Goal: Transaction & Acquisition: Purchase product/service

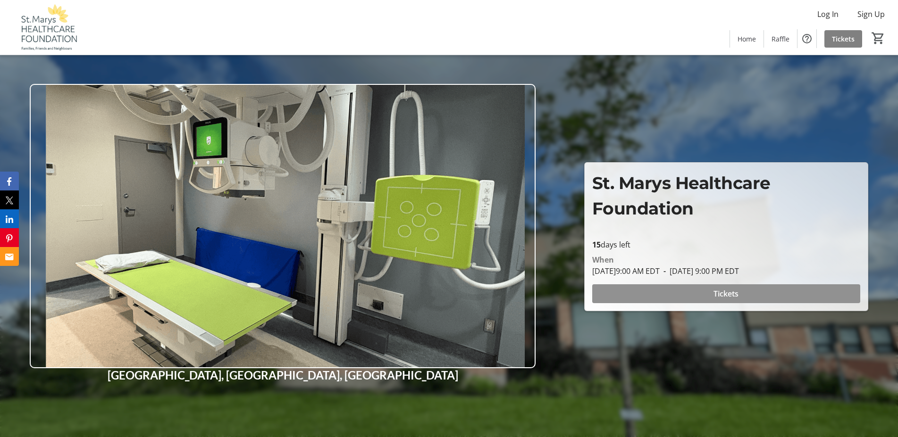
click at [721, 290] on span "Tickets" at bounding box center [726, 293] width 25 height 11
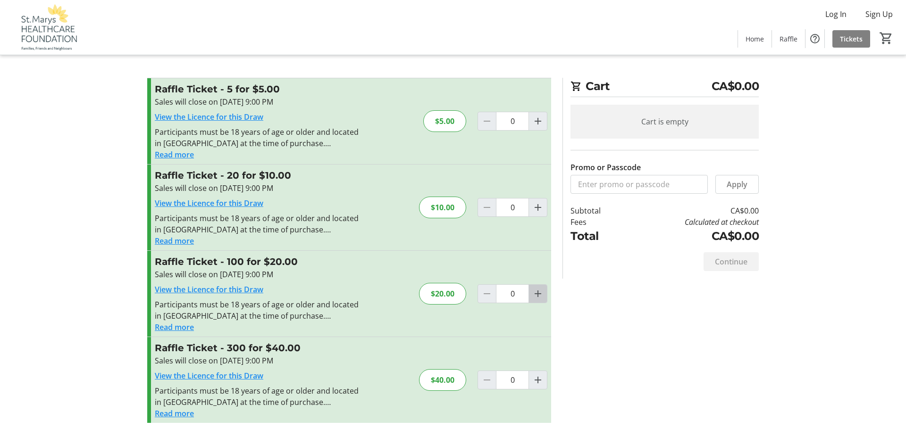
click at [538, 294] on mat-icon "Increment by one" at bounding box center [537, 293] width 11 height 11
type input "1"
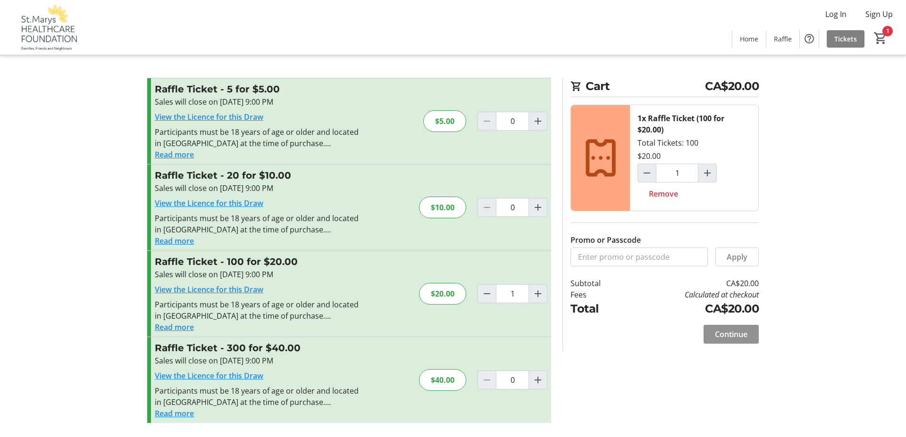
click at [733, 330] on span "Continue" at bounding box center [731, 334] width 33 height 11
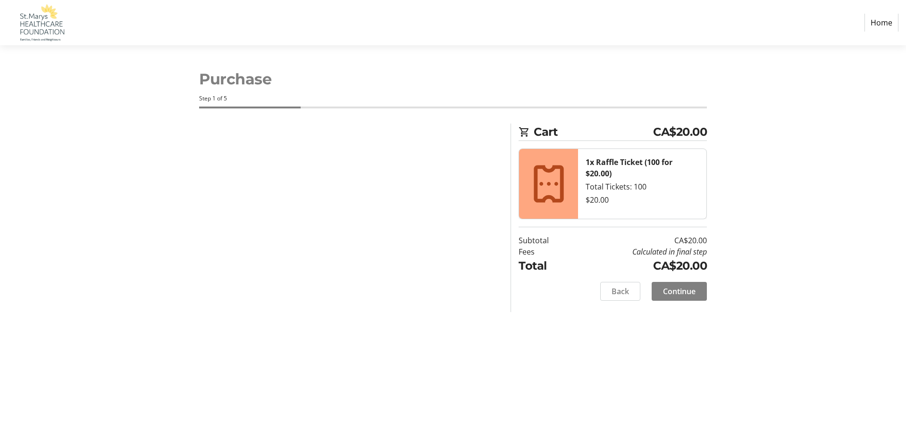
select select "CA"
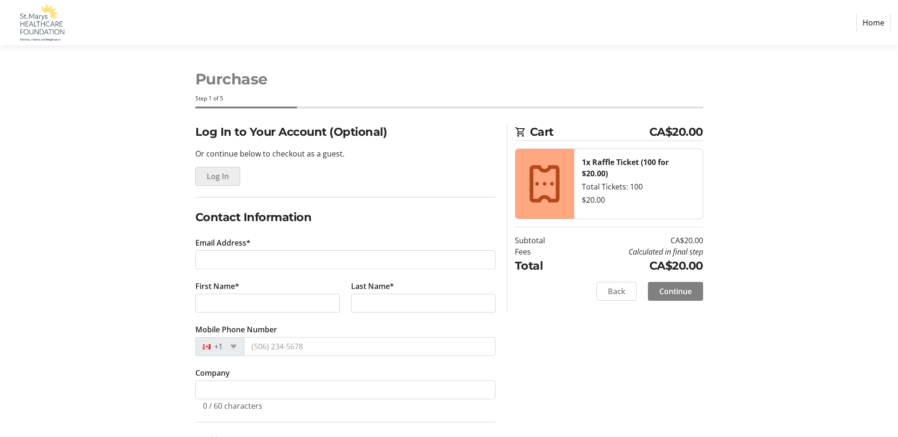
click at [226, 176] on span "Log In" at bounding box center [218, 176] width 22 height 11
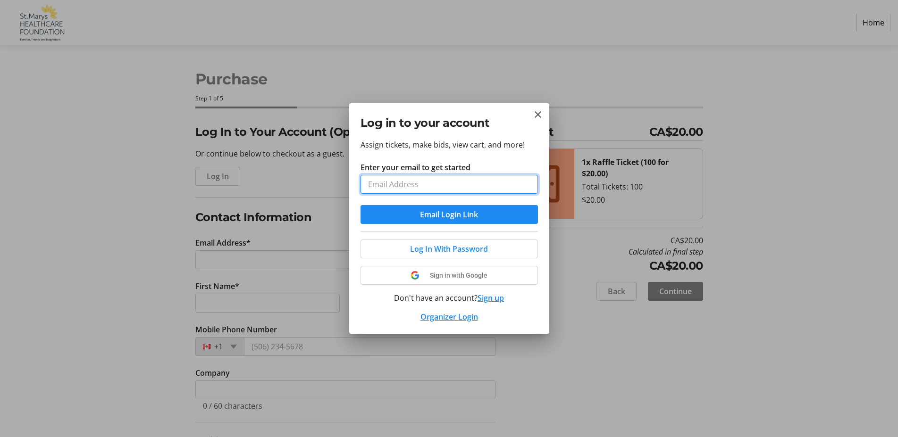
click at [394, 186] on input "Enter your email to get started" at bounding box center [449, 184] width 177 height 19
type input "[EMAIL_ADDRESS][DOMAIN_NAME]"
click at [468, 314] on link "Organizer Login" at bounding box center [449, 317] width 58 height 10
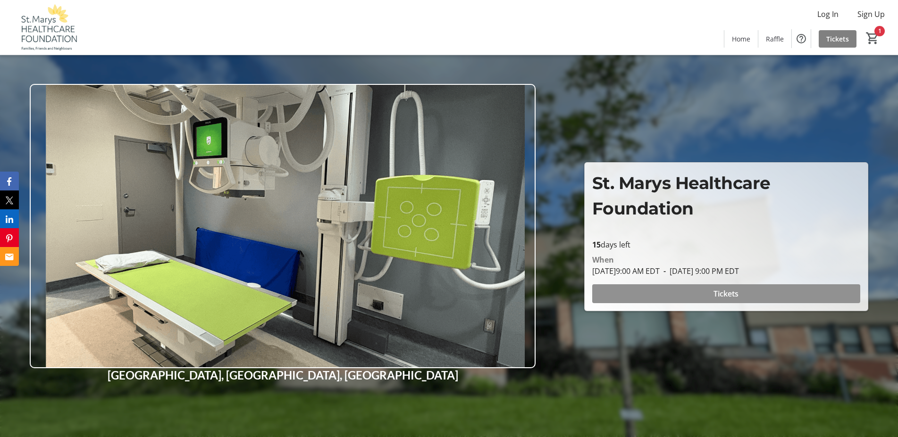
click at [731, 294] on span "Tickets" at bounding box center [726, 293] width 25 height 11
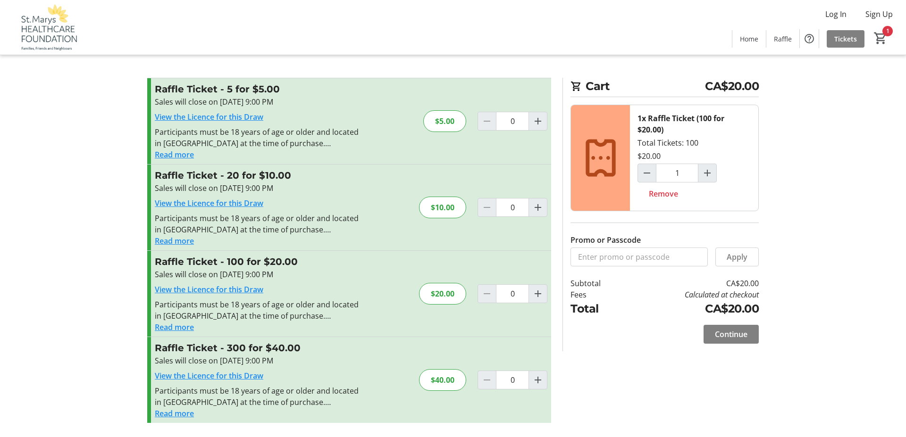
type input "1"
click at [736, 336] on span "Continue" at bounding box center [731, 334] width 33 height 11
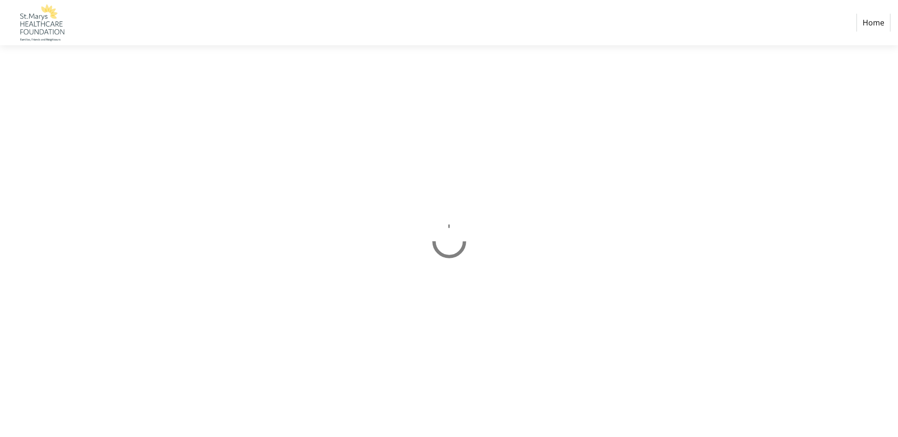
select select "CA"
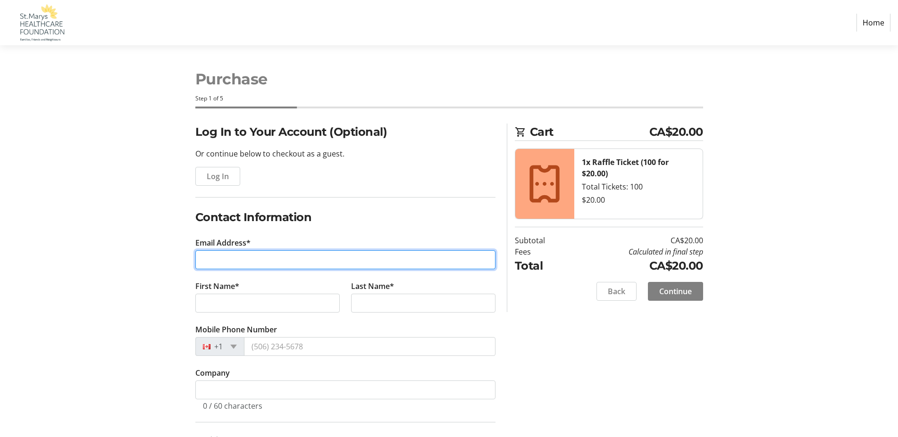
click at [278, 259] on input "Email Address*" at bounding box center [345, 260] width 300 height 19
type input "[EMAIL_ADDRESS][DOMAIN_NAME]"
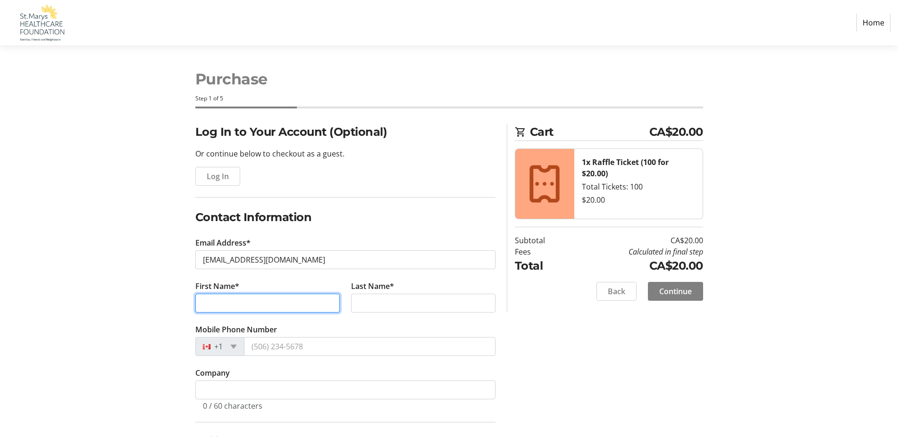
type input "Marilyn"
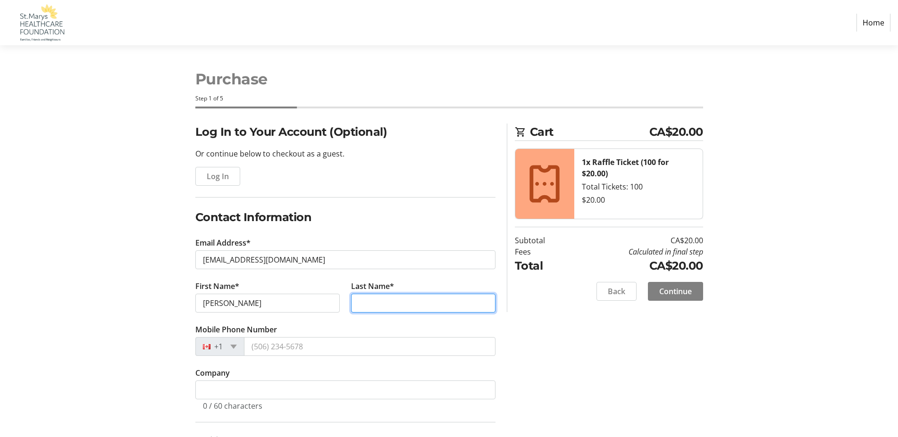
type input "Cassels"
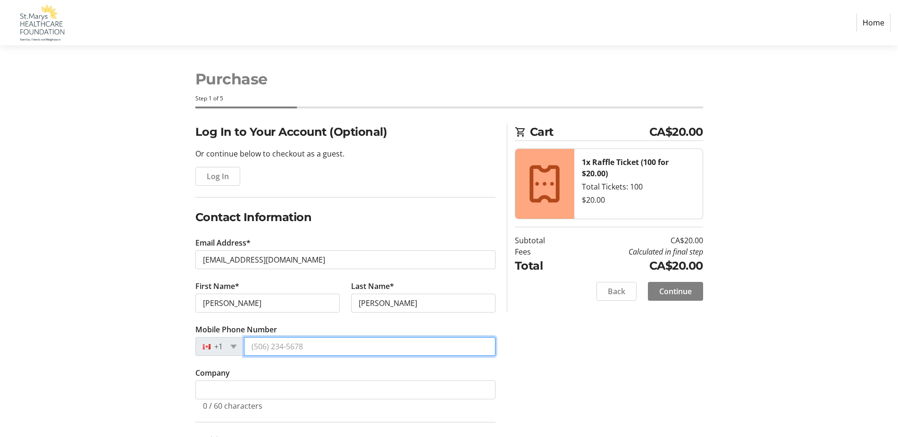
type input "(519) 284-2625"
type input "P.O. Box 1598 - 111 Widder St. E."
type input "111 Widder St. E."
type input "St. Marys"
select select "ON"
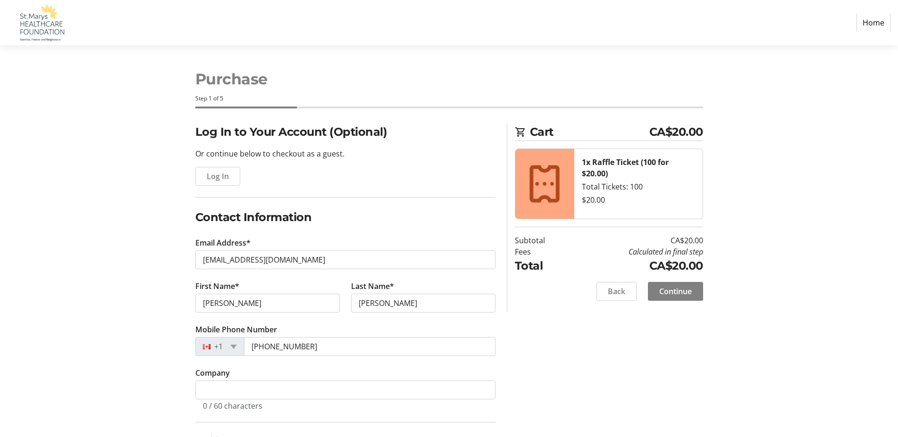
type input "N4X 1B9"
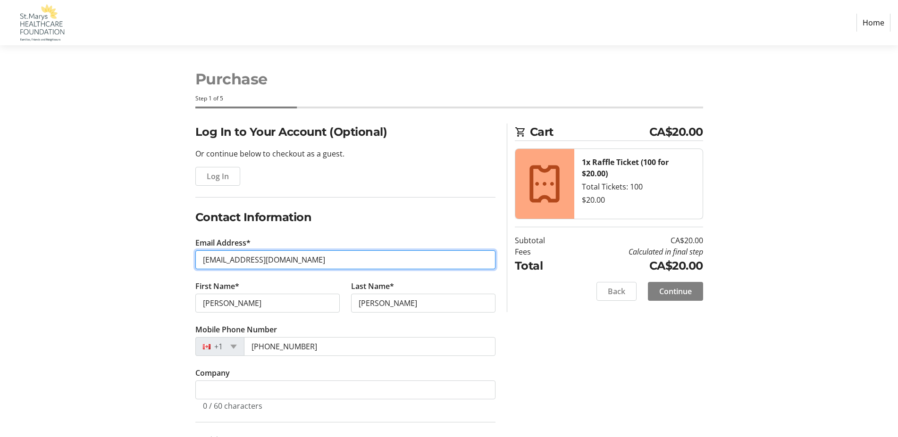
type input "(519) 284-2625"
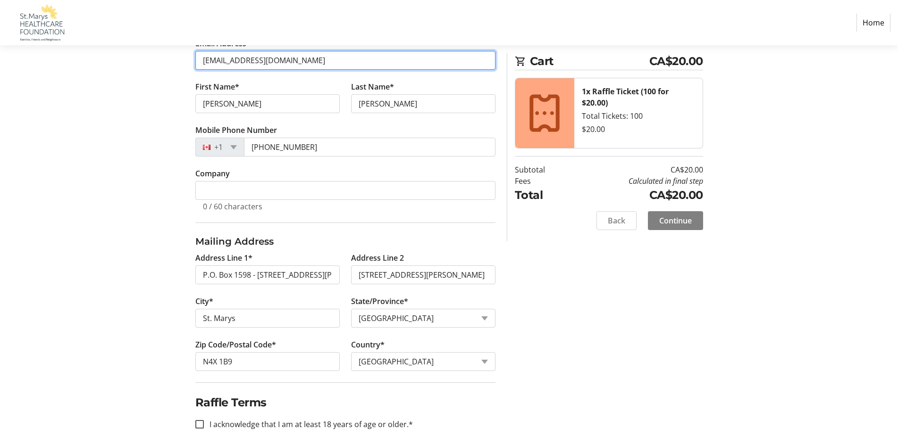
scroll to position [209, 0]
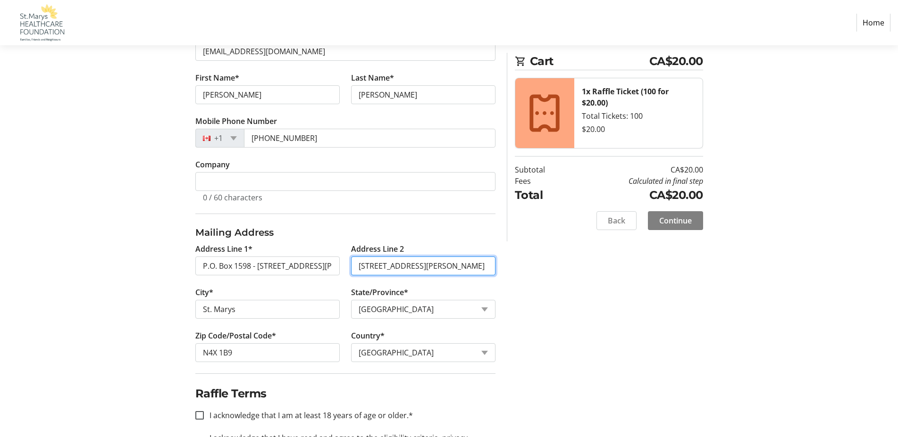
drag, startPoint x: 423, startPoint y: 264, endPoint x: 359, endPoint y: 259, distance: 64.4
click at [359, 259] on input "111 Widder St. E." at bounding box center [423, 266] width 144 height 19
click at [201, 418] on input "I acknowledge that I am at least 18 years of age or older.*" at bounding box center [199, 416] width 8 height 8
checkbox input "true"
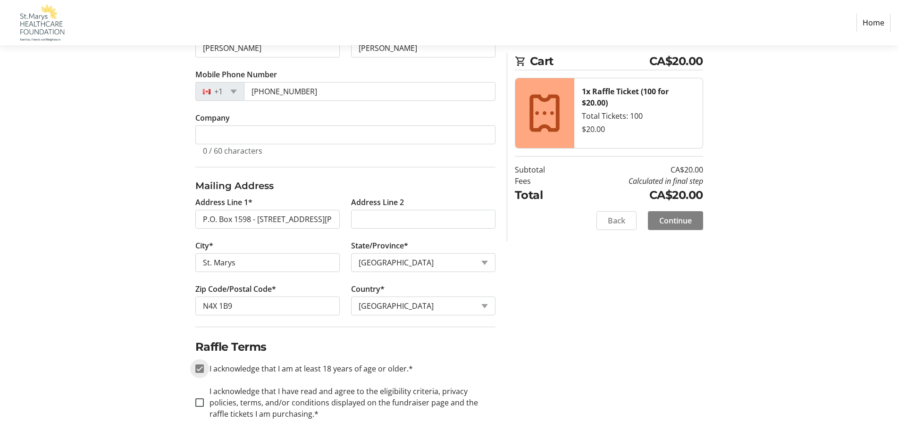
scroll to position [261, 0]
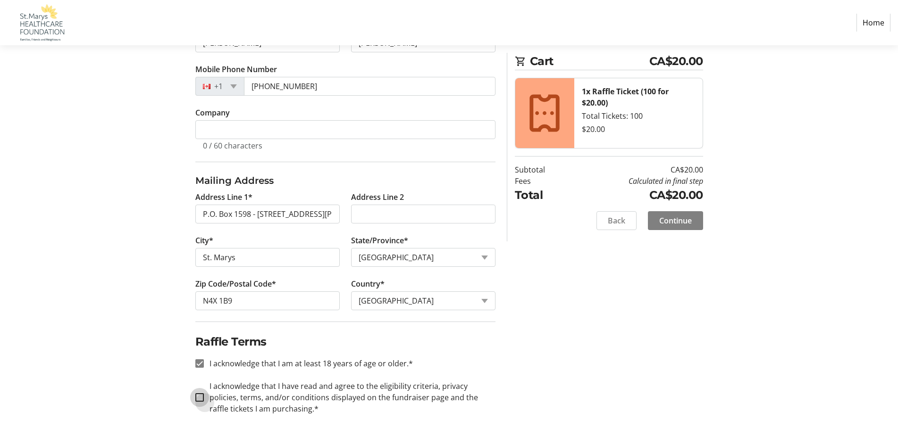
click at [200, 397] on input "I acknowledge that I have read and agree to the eligibility criteria, privacy p…" at bounding box center [199, 398] width 8 height 8
checkbox input "true"
click at [675, 221] on span "Continue" at bounding box center [675, 220] width 33 height 11
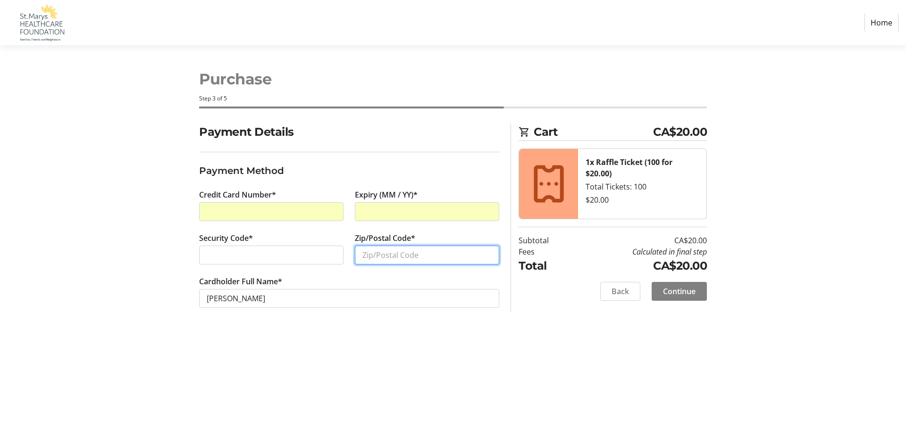
click at [385, 260] on input "Zip/Postal Code*" at bounding box center [427, 255] width 144 height 19
type input "N4X 1B9"
click at [680, 290] on span "Continue" at bounding box center [679, 291] width 33 height 11
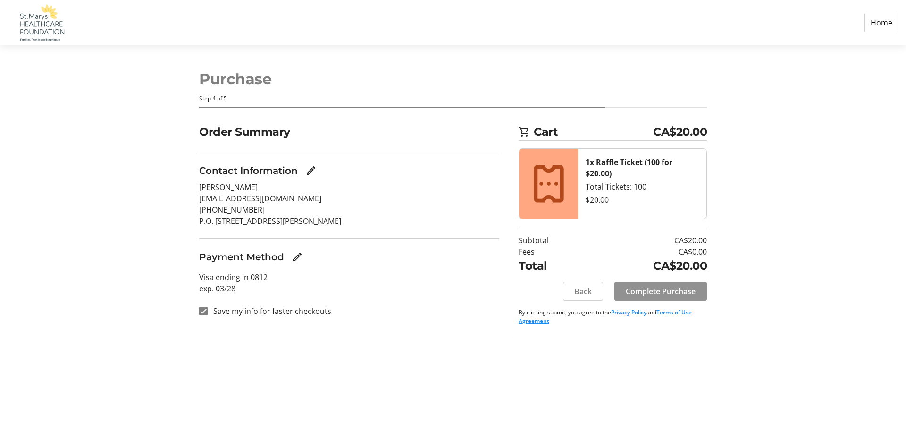
click at [676, 291] on span "Complete Purchase" at bounding box center [661, 291] width 70 height 11
